Goal: Ask a question

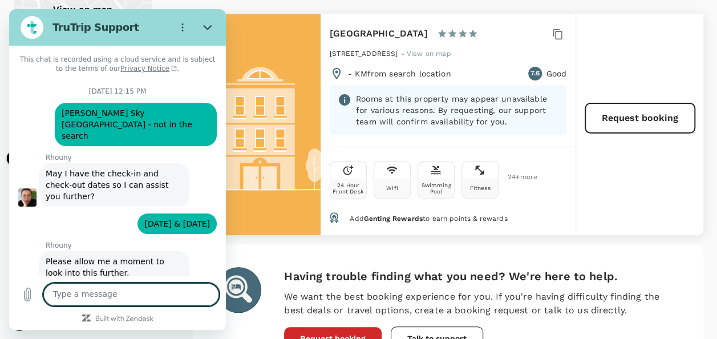
scroll to position [5237, 0]
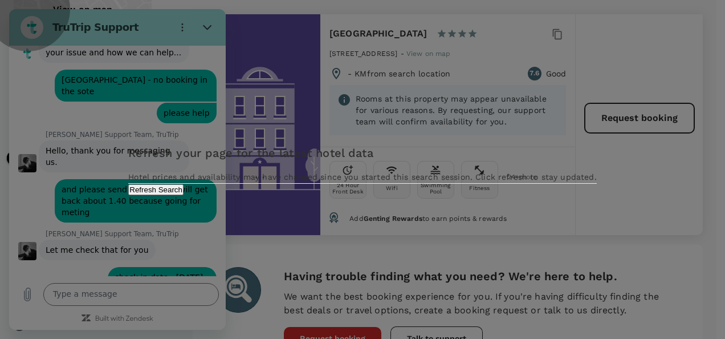
click at [184, 195] on button "Refresh Search" at bounding box center [155, 189] width 55 height 11
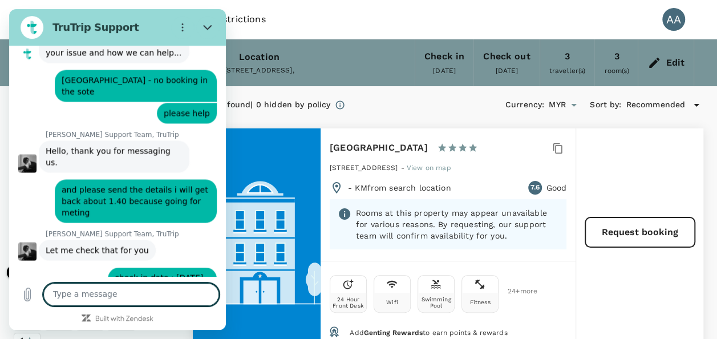
click at [153, 300] on textarea at bounding box center [131, 294] width 176 height 23
type textarea "hello there"
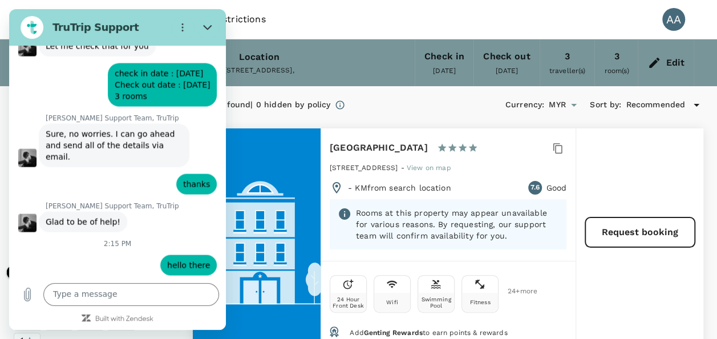
scroll to position [5439, 0]
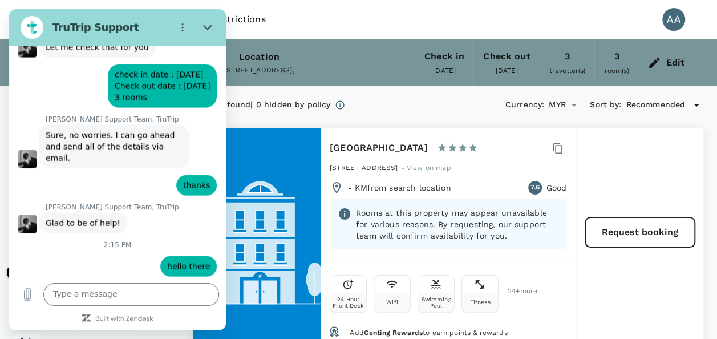
type input "[PERSON_NAME] A/[PERSON_NAME]"
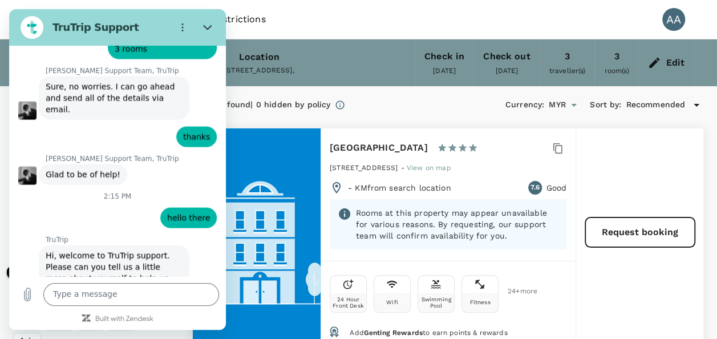
type input "[EMAIL_ADDRESS][DOMAIN_NAME]"
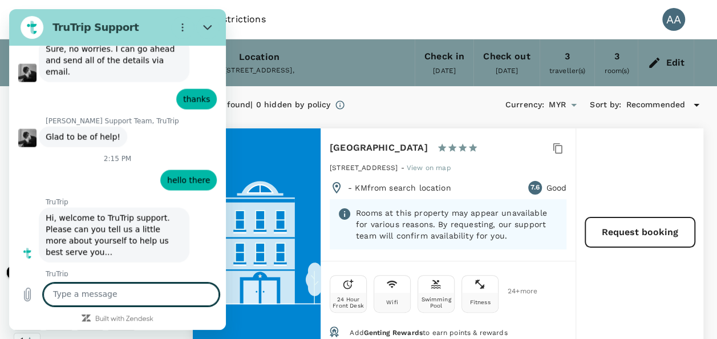
scroll to position [5528, 0]
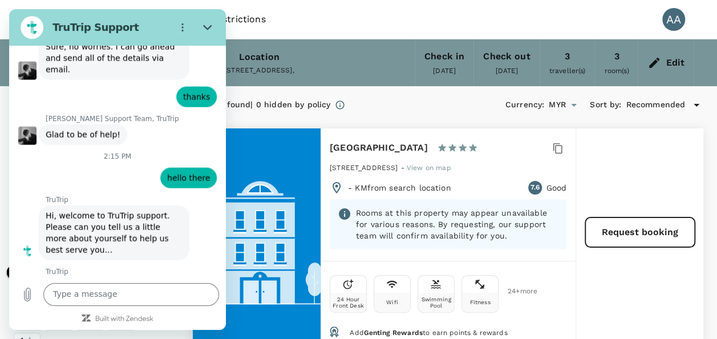
click at [332, 144] on h6 "[GEOGRAPHIC_DATA]" at bounding box center [379, 148] width 98 height 16
drag, startPoint x: 135, startPoint y: 298, endPoint x: 138, endPoint y: 290, distance: 8.7
click at [134, 294] on textarea at bounding box center [131, 294] width 176 height 23
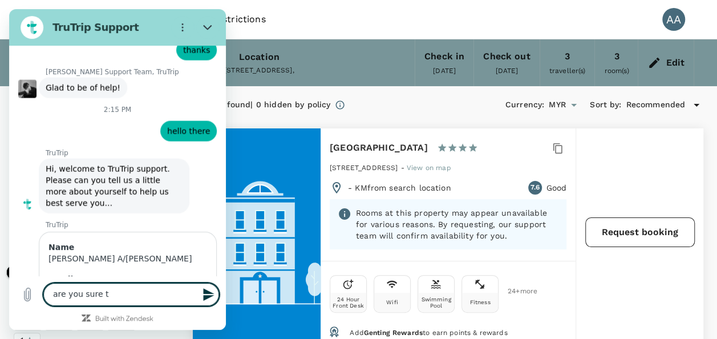
scroll to position [5577, 0]
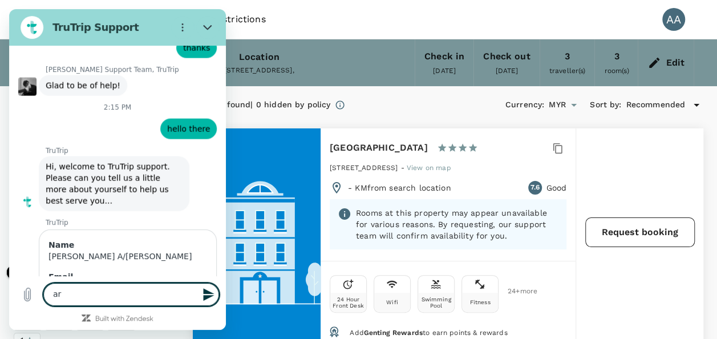
type textarea "a"
type textarea "i was looking for hotel"
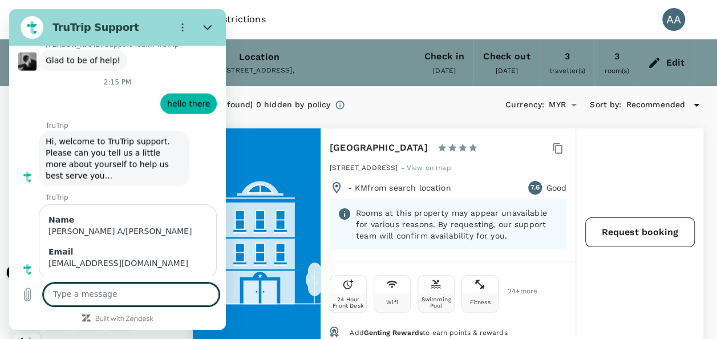
scroll to position [5604, 0]
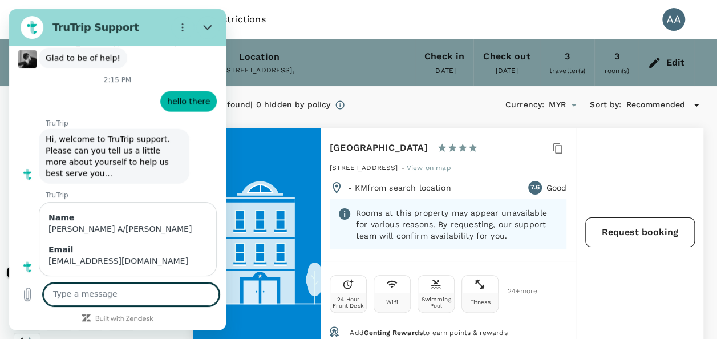
type textarea "B"
type textarea "[GEOGRAPHIC_DATA]"
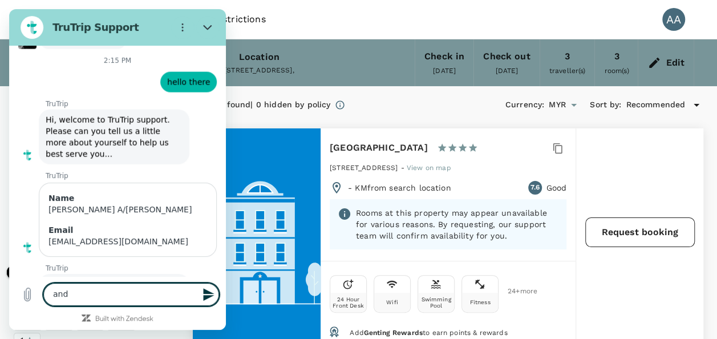
scroll to position [5626, 0]
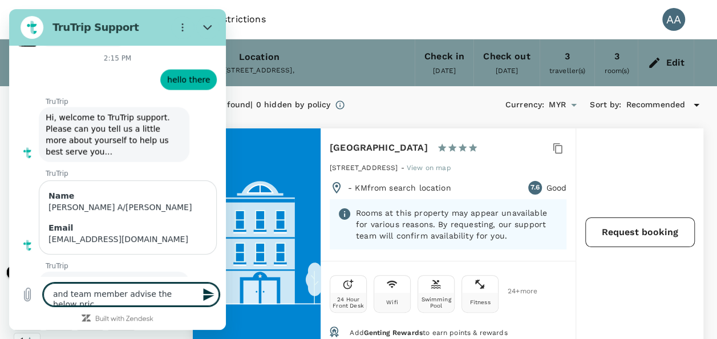
type textarea "and team member advise the below price"
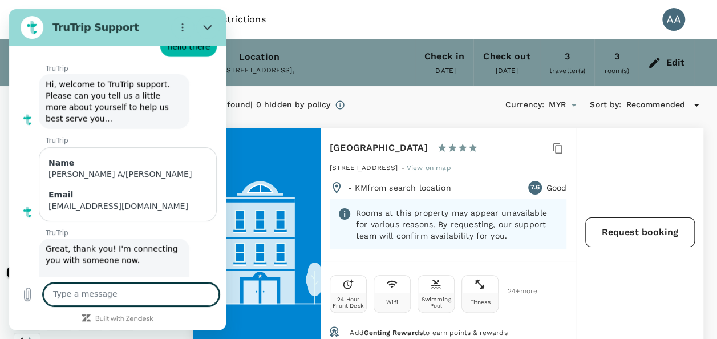
paste textarea "Total Rate: 13741.49"
type textarea "Total Rate: 13741.49"
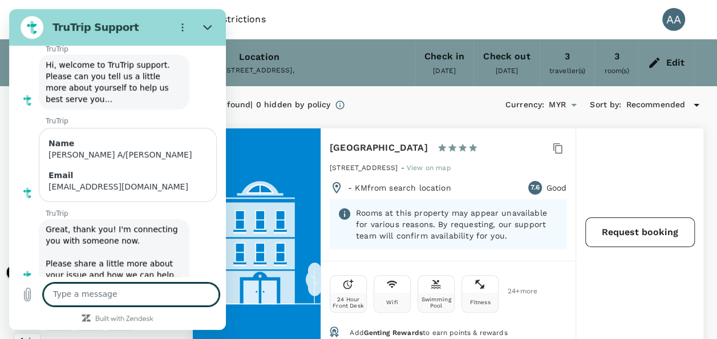
scroll to position [5681, 0]
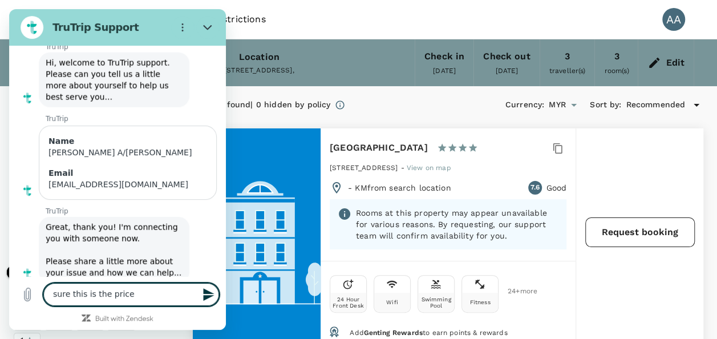
type textarea "sure this is the price"
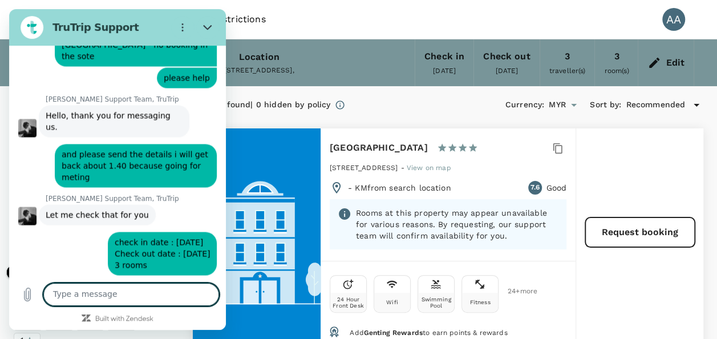
scroll to position [5215, 0]
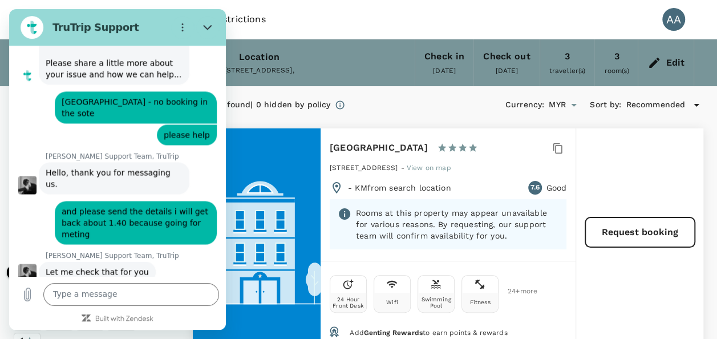
drag, startPoint x: 101, startPoint y: 135, endPoint x: 129, endPoint y: 167, distance: 42.9
click at [129, 288] on div "says: check in date : [DATE] Check out date : [DATE] 3 rooms" at bounding box center [162, 309] width 109 height 43
drag, startPoint x: 129, startPoint y: 167, endPoint x: 128, endPoint y: 153, distance: 14.3
copy span "check in date : [DATE] Check out date : [DATE] 3 rooms"
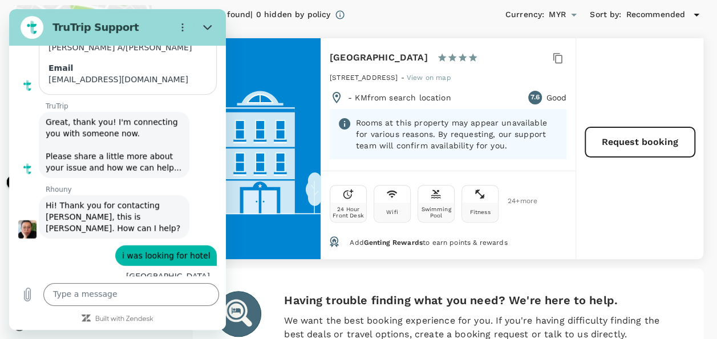
scroll to position [228, 0]
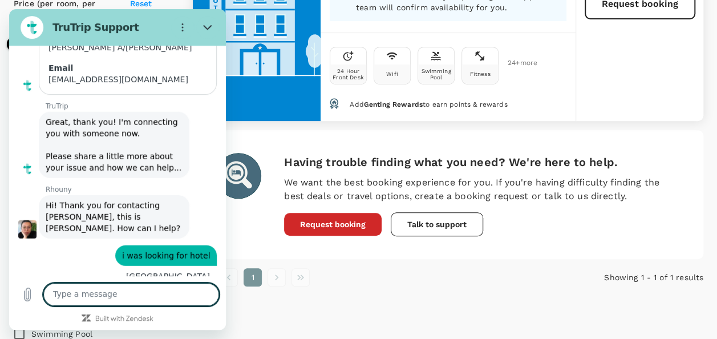
drag, startPoint x: 89, startPoint y: 294, endPoint x: 105, endPoint y: 283, distance: 20.1
click at [90, 294] on textarea at bounding box center [131, 294] width 176 height 23
paste textarea "check in date : [DATE] Check out date : [DATE] 3 rooms"
type textarea "check in date : [DATE] Check out date : [DATE] 3 rooms"
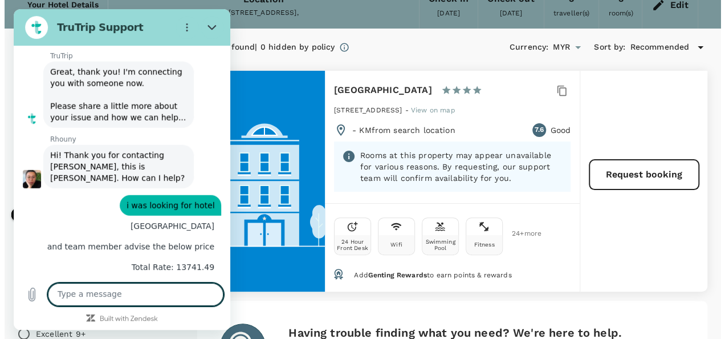
scroll to position [57, 0]
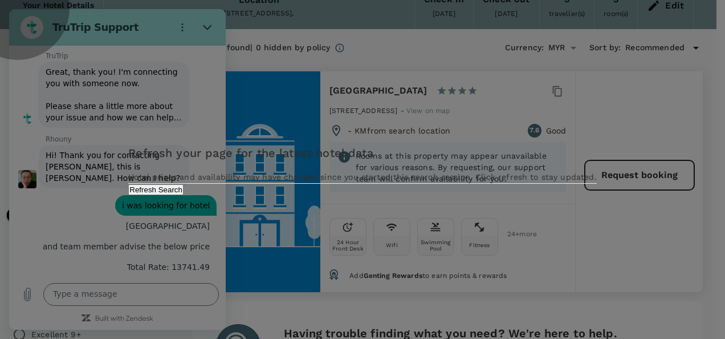
click at [184, 195] on button "Refresh Search" at bounding box center [155, 189] width 55 height 11
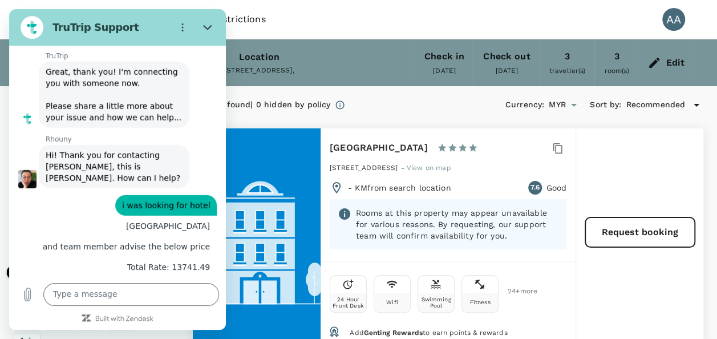
drag, startPoint x: 330, startPoint y: 144, endPoint x: 421, endPoint y: 149, distance: 91.9
click at [421, 149] on h6 "[GEOGRAPHIC_DATA]" at bounding box center [379, 148] width 98 height 16
drag, startPoint x: 421, startPoint y: 149, endPoint x: 408, endPoint y: 152, distance: 13.6
copy h6 "[GEOGRAPHIC_DATA]"
click at [134, 304] on textarea at bounding box center [131, 294] width 176 height 23
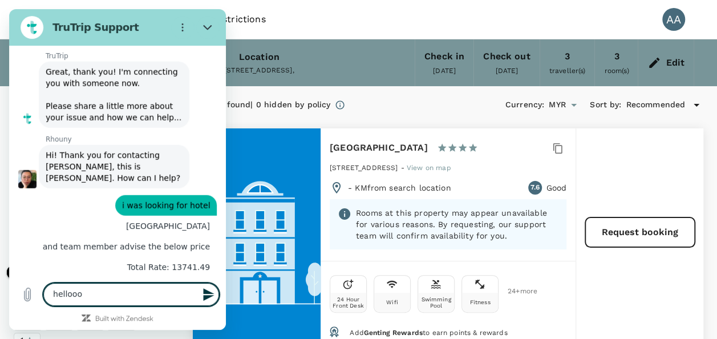
type textarea "helloooo"
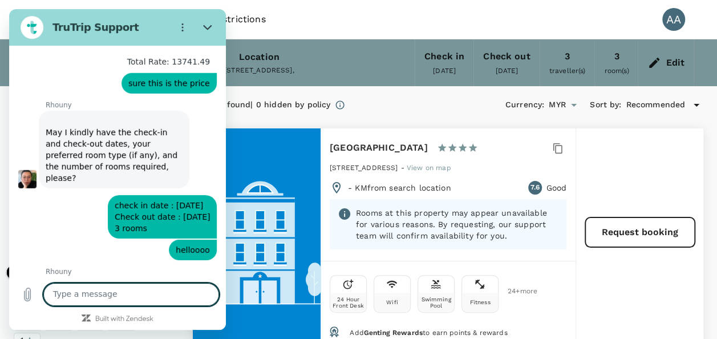
scroll to position [6043, 0]
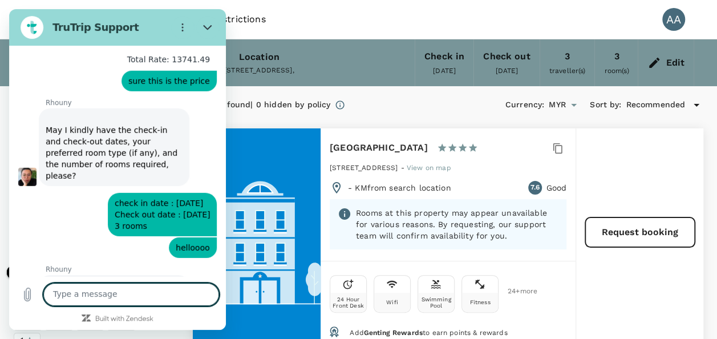
click at [106, 297] on textarea at bounding box center [131, 294] width 176 height 23
type textarea "ok thanks"
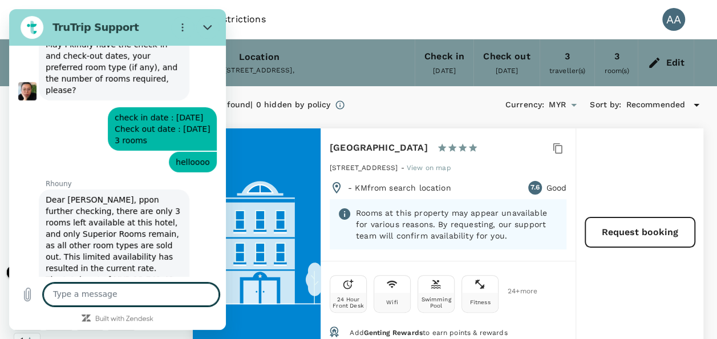
scroll to position [6131, 0]
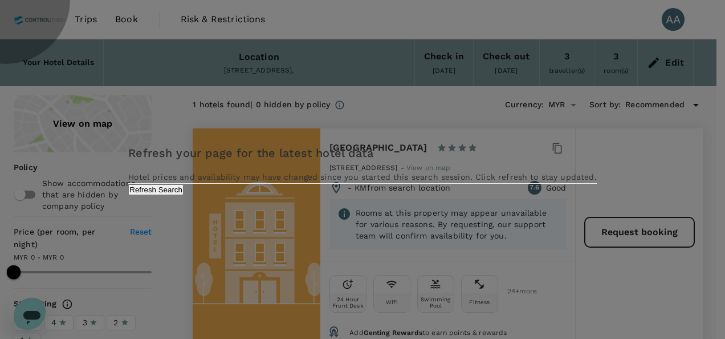
click at [391, 194] on div "Refresh your page for the latest hotel data Hotel prices and availability may h…" at bounding box center [362, 169] width 468 height 51
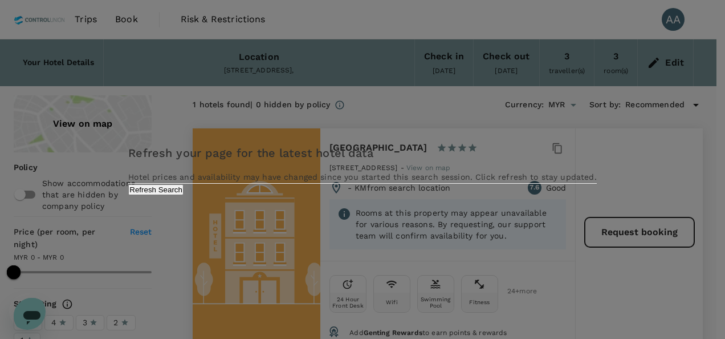
click at [184, 195] on button "Refresh Search" at bounding box center [155, 189] width 55 height 11
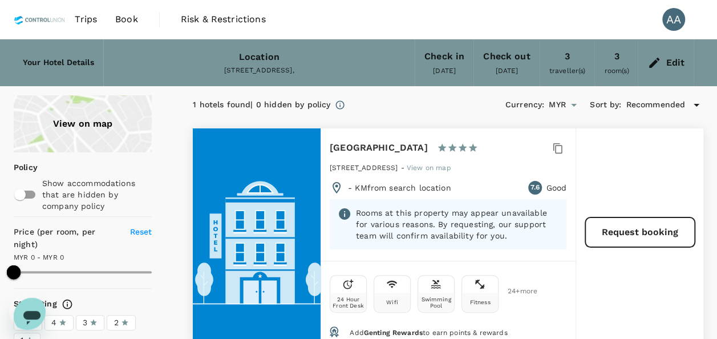
click at [326, 147] on div "[GEOGRAPHIC_DATA] 1 Star 2 Stars 3 Stars 4 Stars 5 [GEOGRAPHIC_DATA], [GEOGRAPH…" at bounding box center [447, 194] width 255 height 132
drag, startPoint x: 327, startPoint y: 147, endPoint x: 426, endPoint y: 142, distance: 99.3
click at [426, 142] on div "[GEOGRAPHIC_DATA] 1 Star 2 Stars 3 Stars 4 Stars 5 [GEOGRAPHIC_DATA], [GEOGRAPH…" at bounding box center [447, 194] width 255 height 132
copy h6 "[GEOGRAPHIC_DATA]"
click at [30, 311] on icon "Open messaging window" at bounding box center [31, 318] width 17 height 14
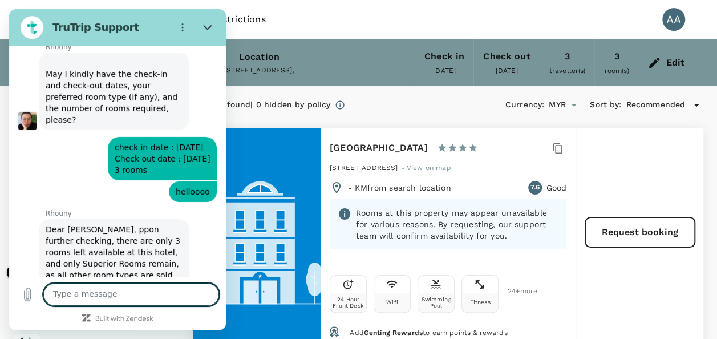
scroll to position [6074, 0]
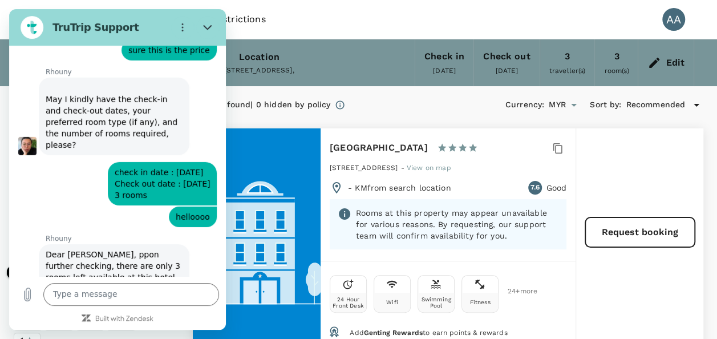
drag, startPoint x: 45, startPoint y: 151, endPoint x: 174, endPoint y: 221, distance: 146.7
click at [174, 244] on div "[PERSON_NAME] says: Dear [PERSON_NAME], ppon further checking, there are only 3…" at bounding box center [114, 334] width 151 height 180
copy div "The total cost of MYR 13,741.49 covers 3 rooms, each for 4 nights. Please let m…"
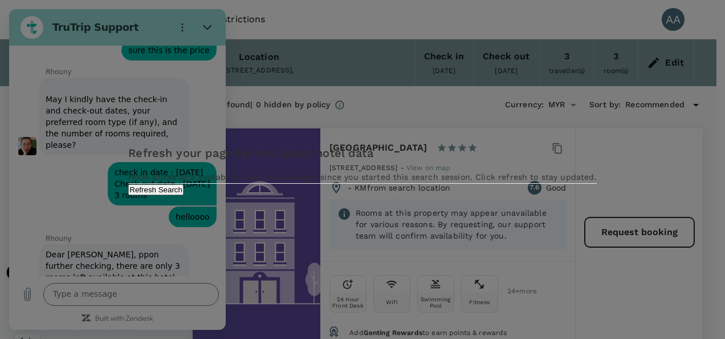
click at [387, 194] on div "Refresh your page for the latest hotel data Hotel prices and availability may h…" at bounding box center [362, 169] width 468 height 51
click at [184, 195] on button "Refresh Search" at bounding box center [155, 189] width 55 height 11
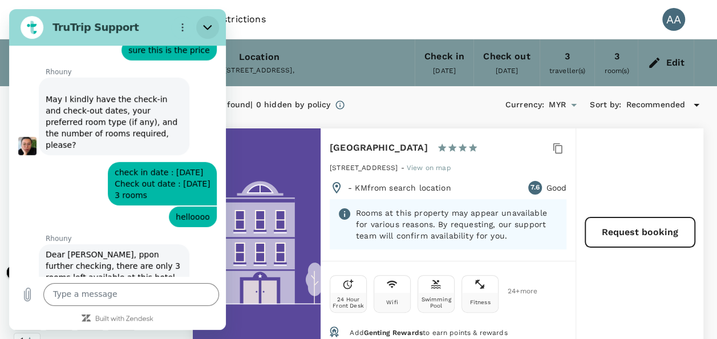
click at [206, 23] on icon "Close" at bounding box center [207, 27] width 9 height 9
